Goal: Task Accomplishment & Management: Complete application form

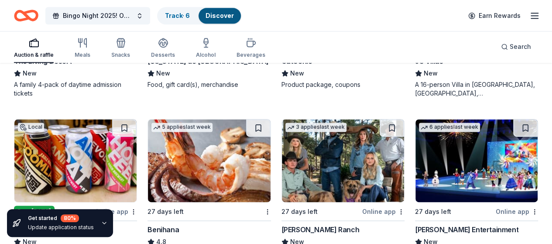
scroll to position [3823, 0]
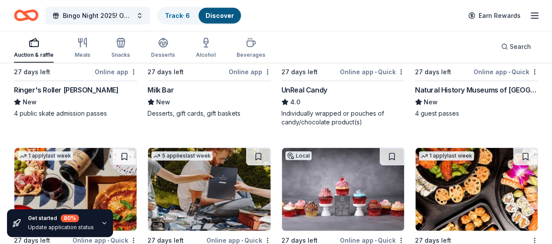
scroll to position [4477, 0]
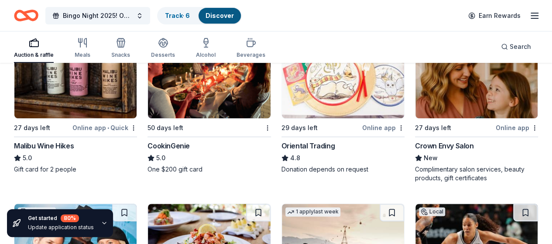
scroll to position [0, 0]
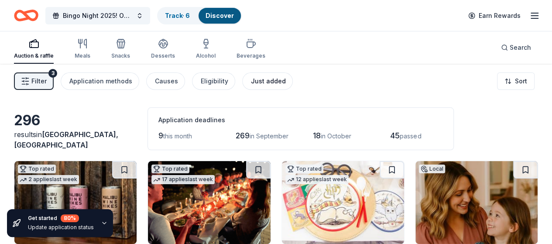
click at [270, 82] on div "Just added" at bounding box center [268, 81] width 35 height 10
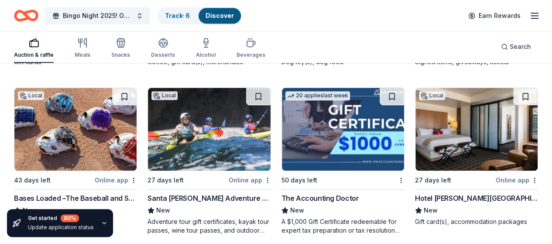
scroll to position [405, 0]
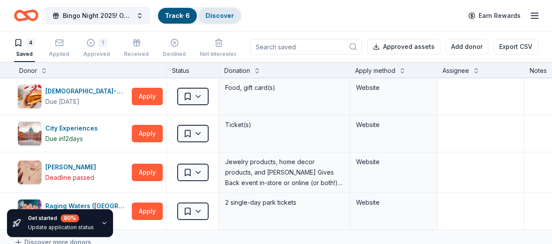
click at [236, 9] on div "Discover" at bounding box center [219, 16] width 42 height 16
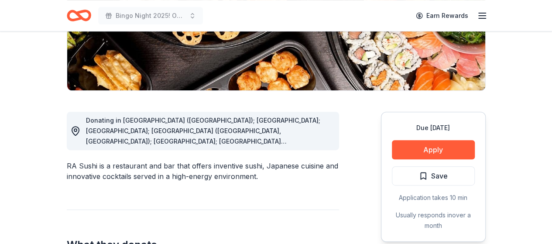
scroll to position [174, 0]
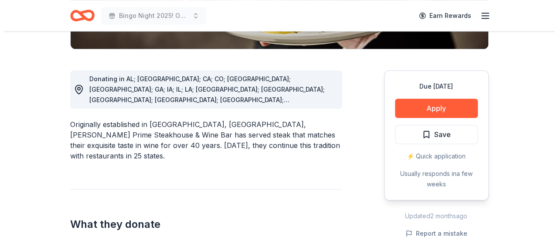
scroll to position [218, 0]
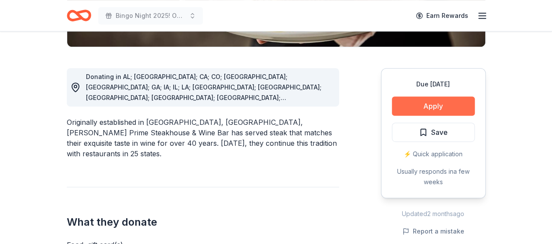
click at [423, 106] on button "Apply" at bounding box center [433, 105] width 83 height 19
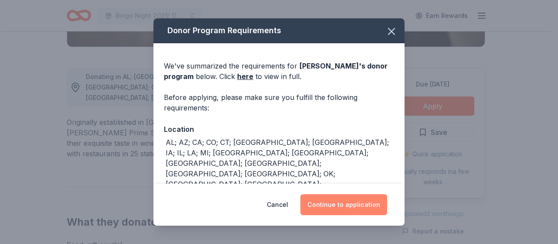
click at [333, 203] on button "Continue to application" at bounding box center [344, 204] width 87 height 21
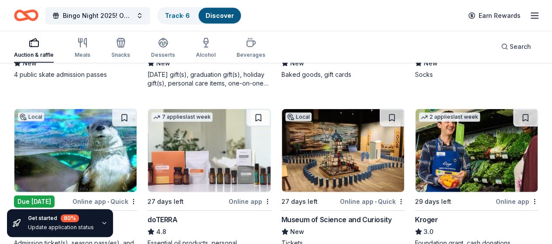
scroll to position [1280, 0]
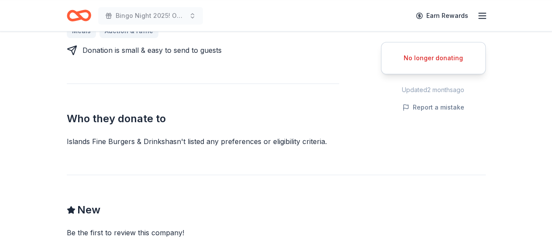
scroll to position [393, 0]
